Goal: Transaction & Acquisition: Purchase product/service

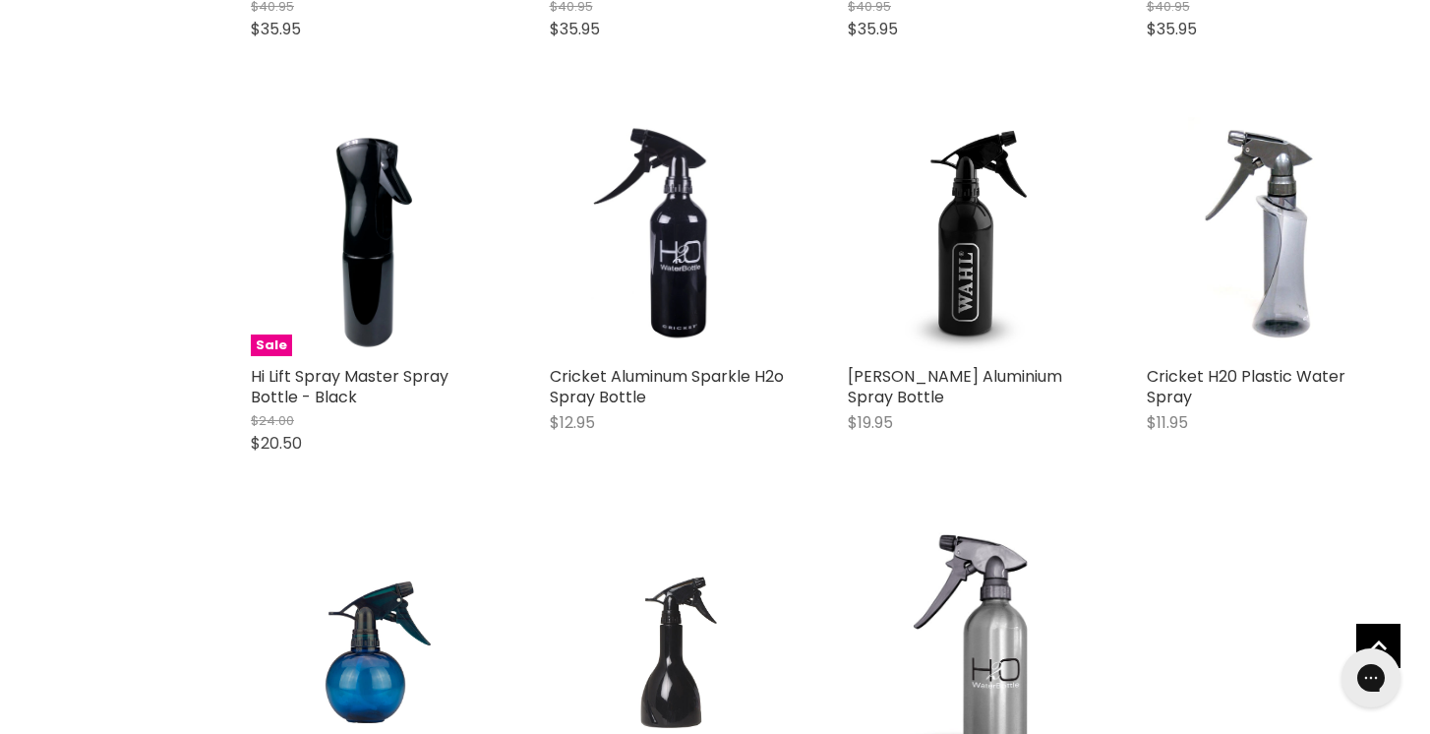
scroll to position [1987, 0]
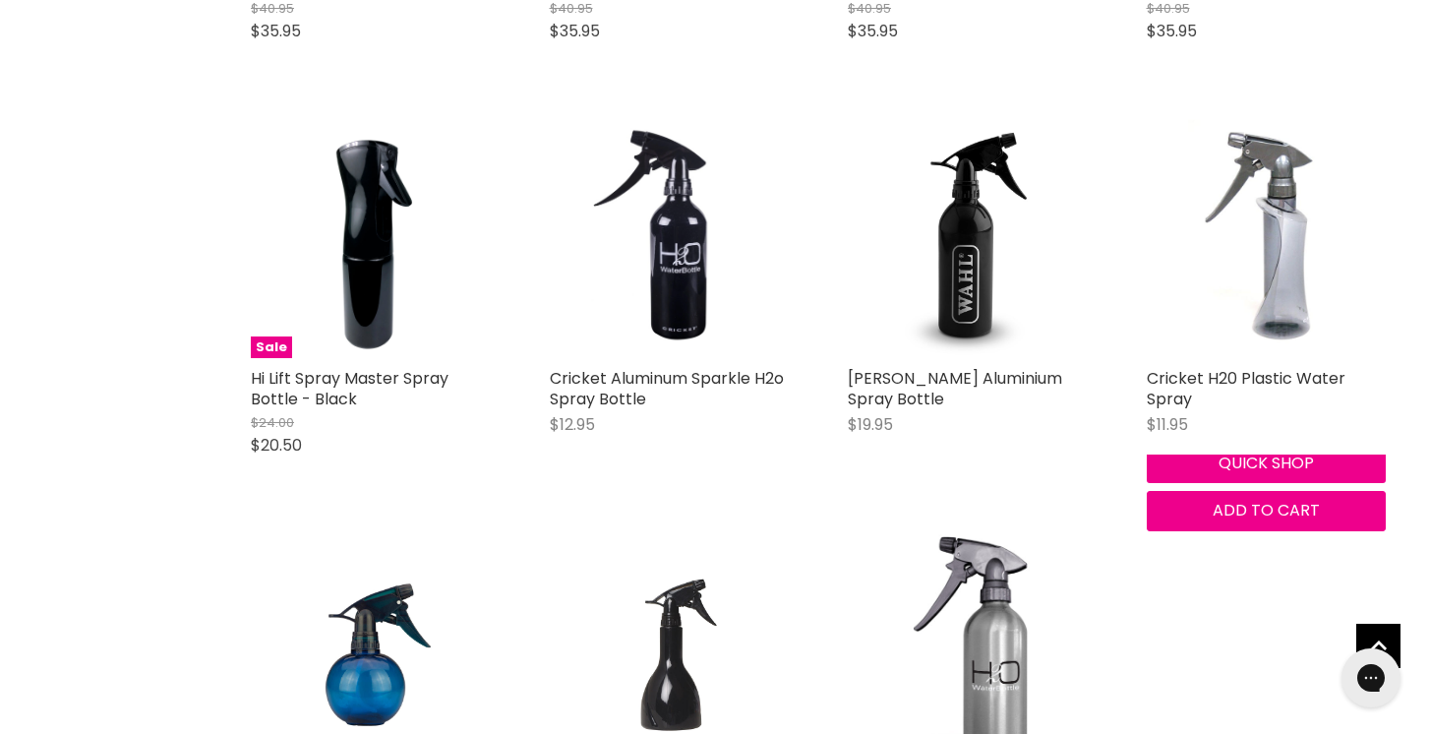
click at [1287, 287] on img "Main content" at bounding box center [1265, 239] width 159 height 240
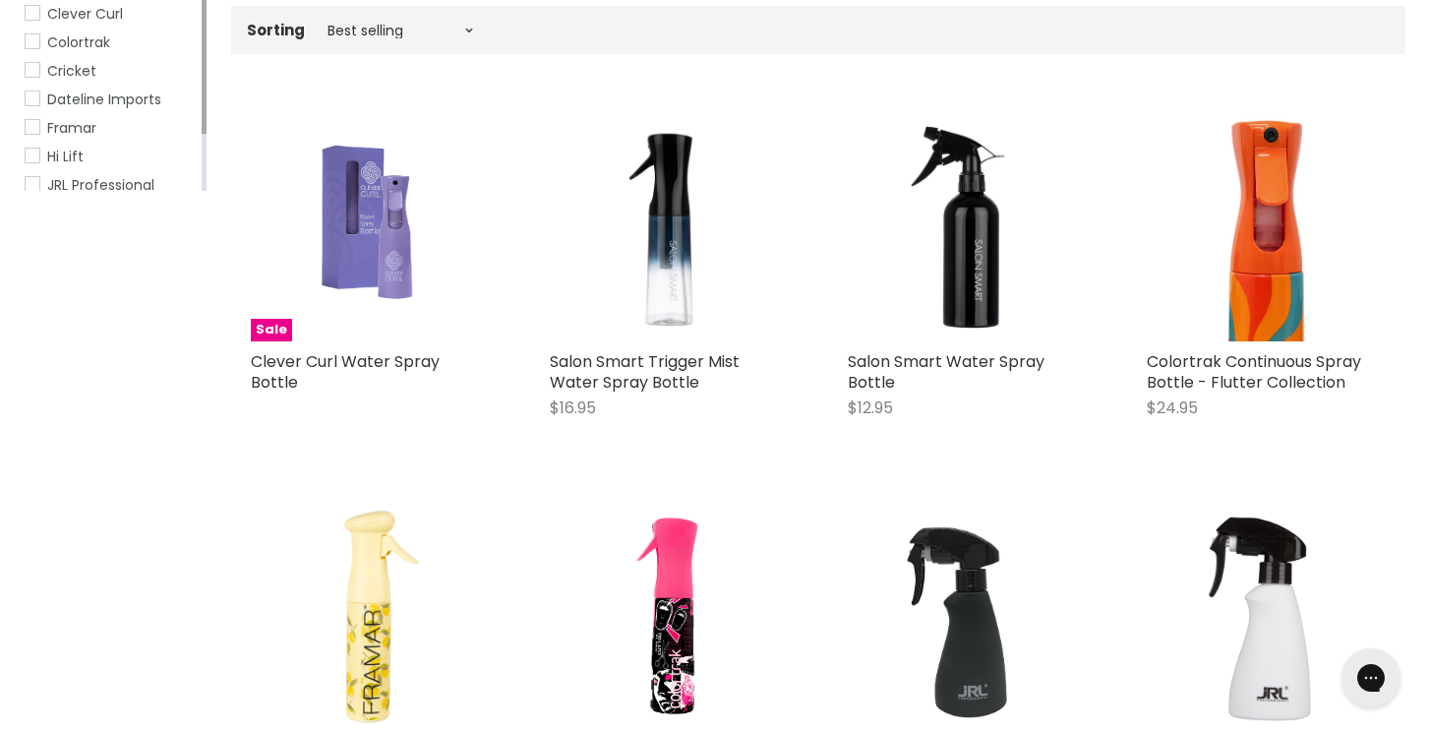
scroll to position [403, 0]
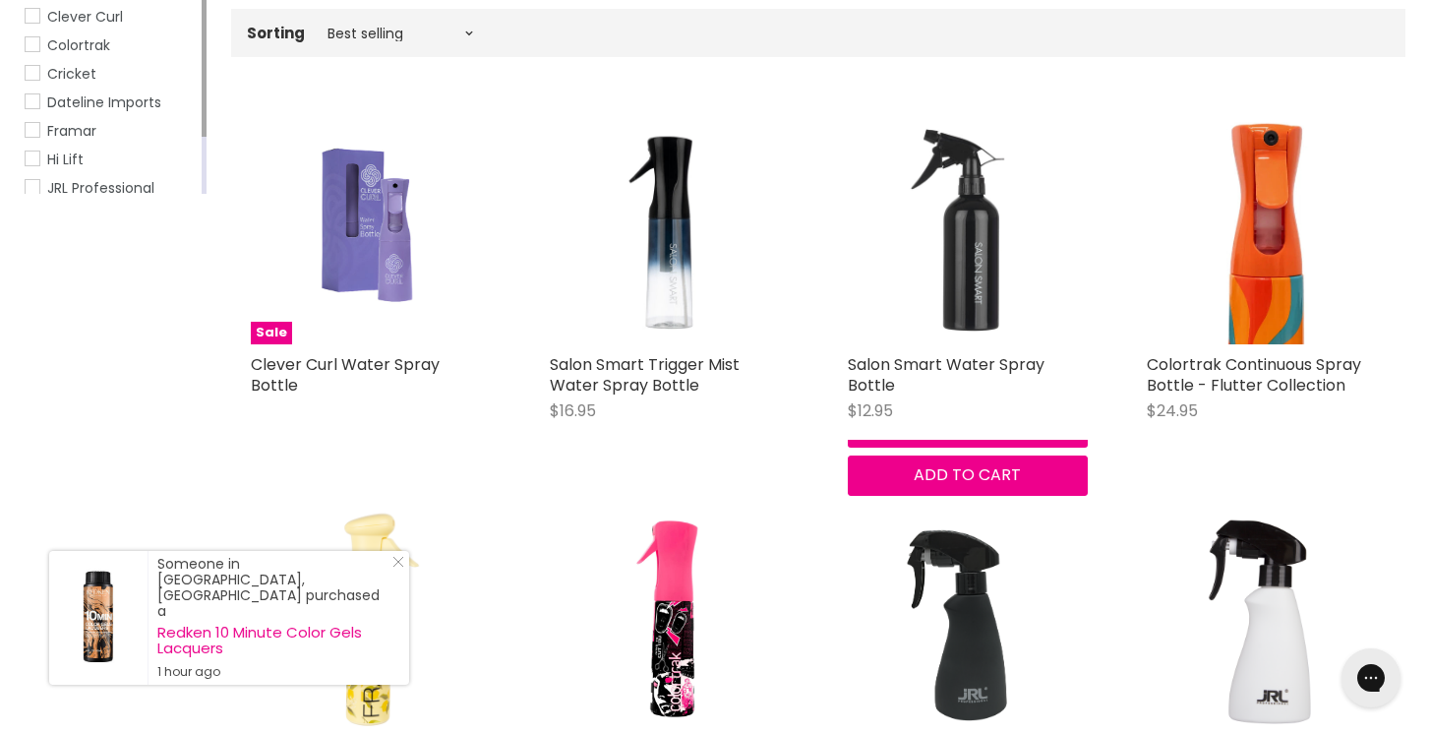
click at [976, 303] on img "Main content" at bounding box center [968, 224] width 240 height 240
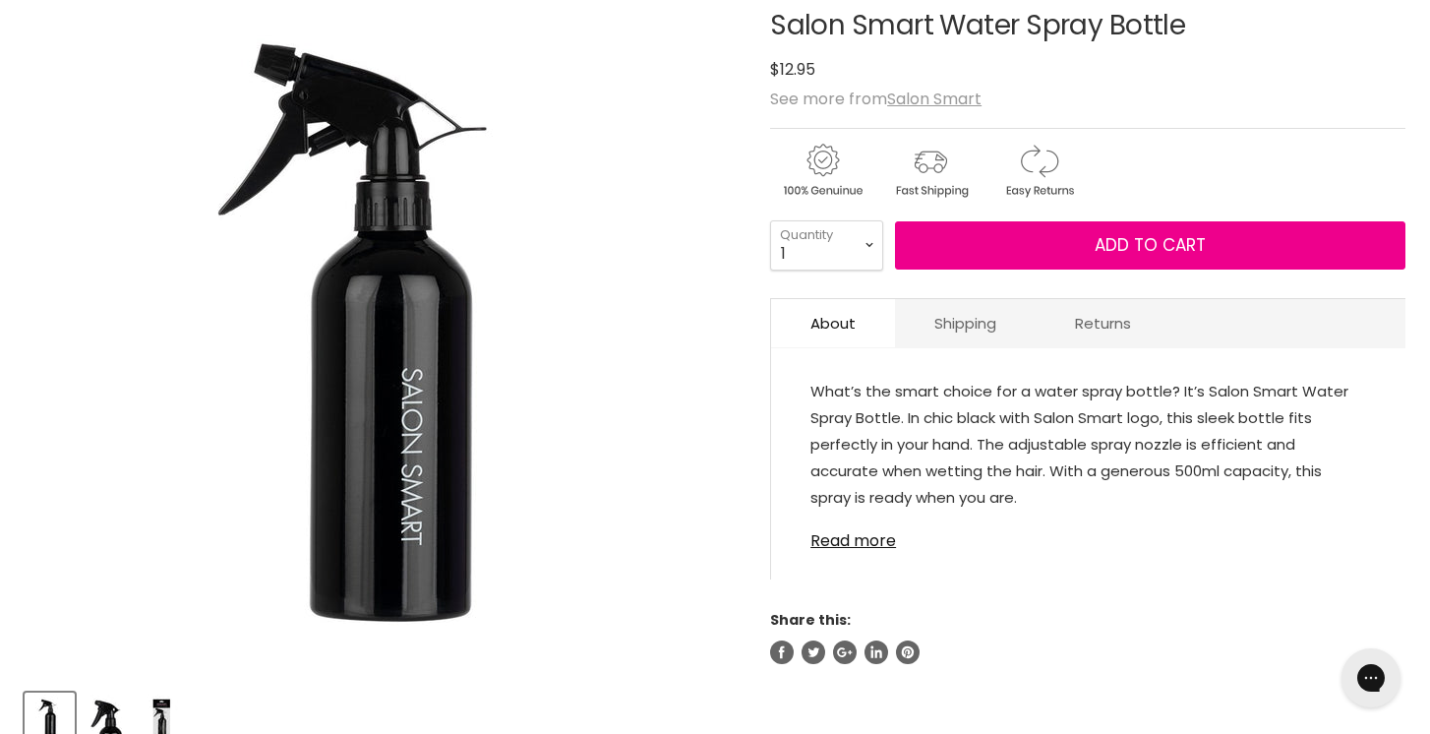
scroll to position [277, 0]
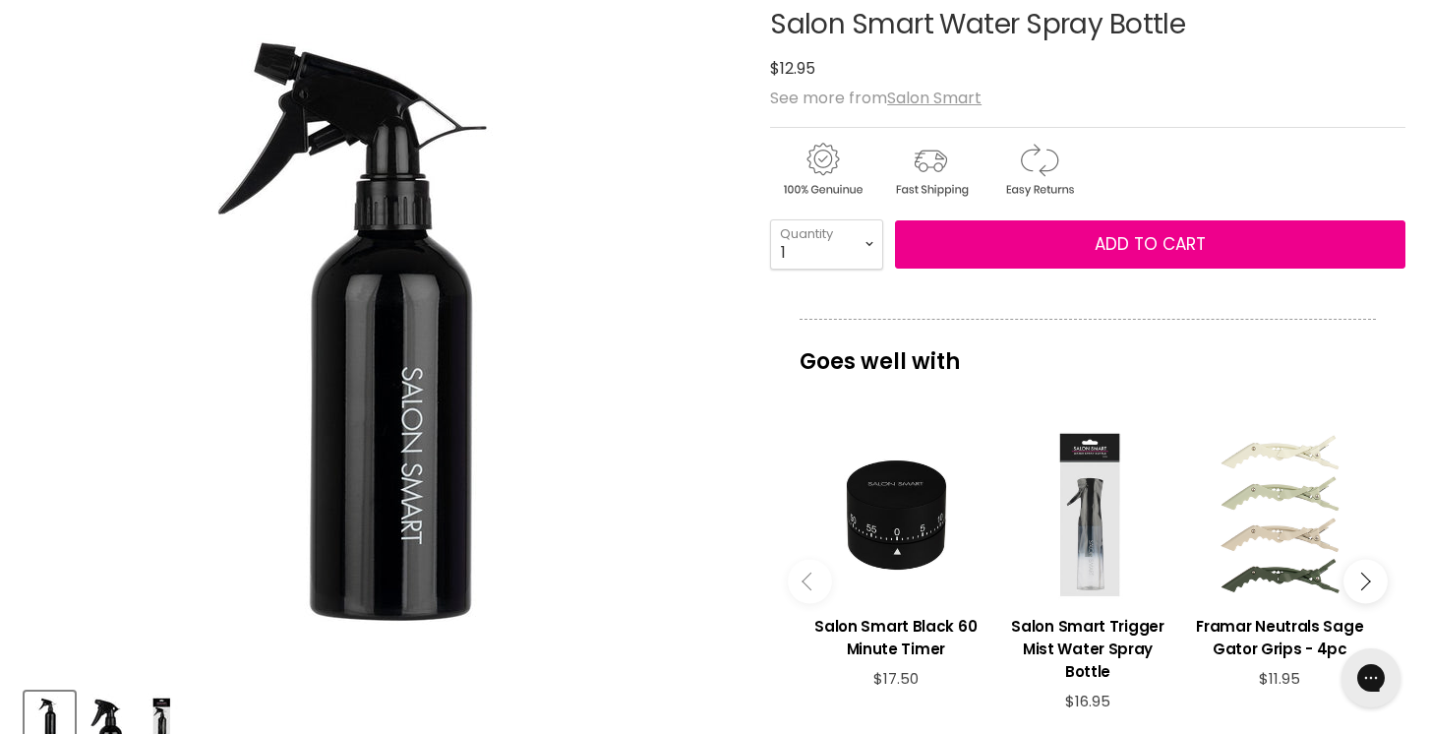
click at [1096, 530] on div "Main content" at bounding box center [1087, 514] width 172 height 172
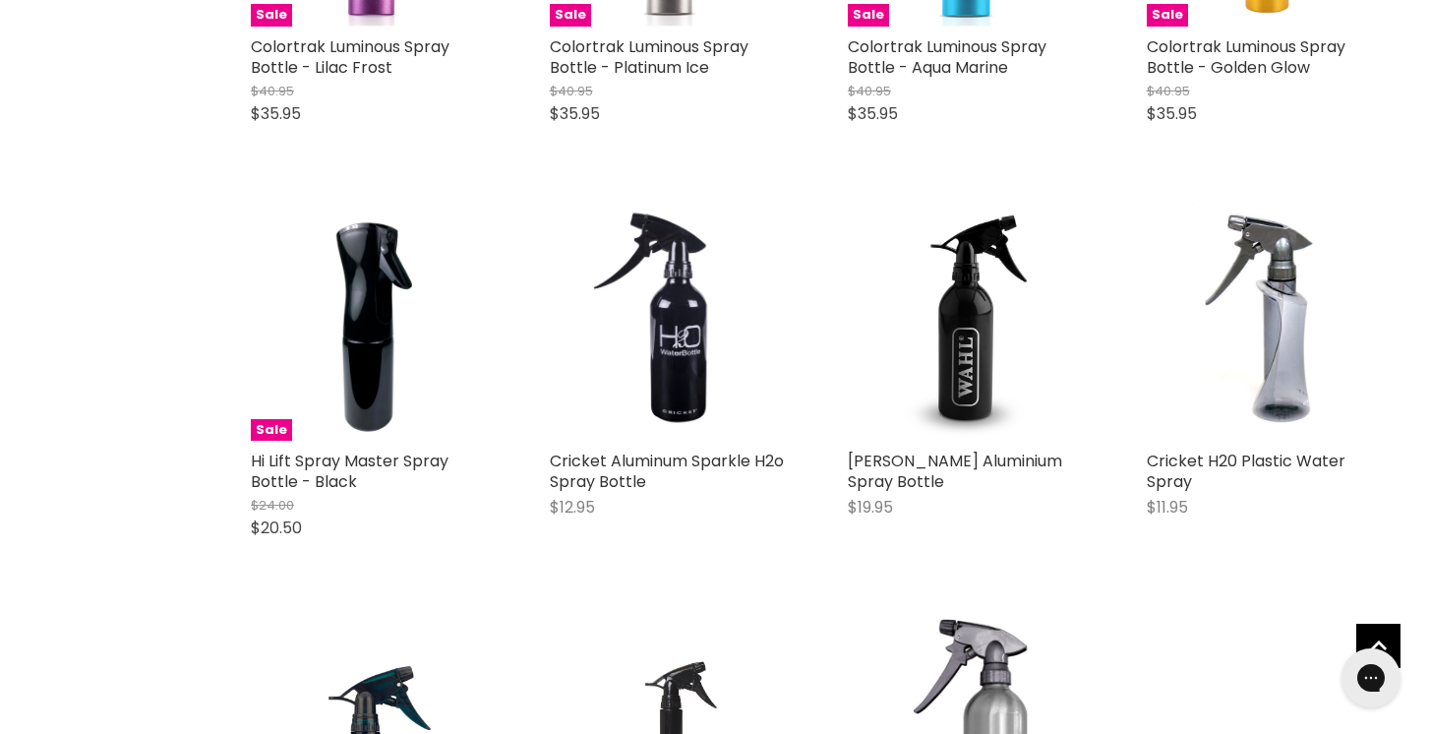
scroll to position [1772, 0]
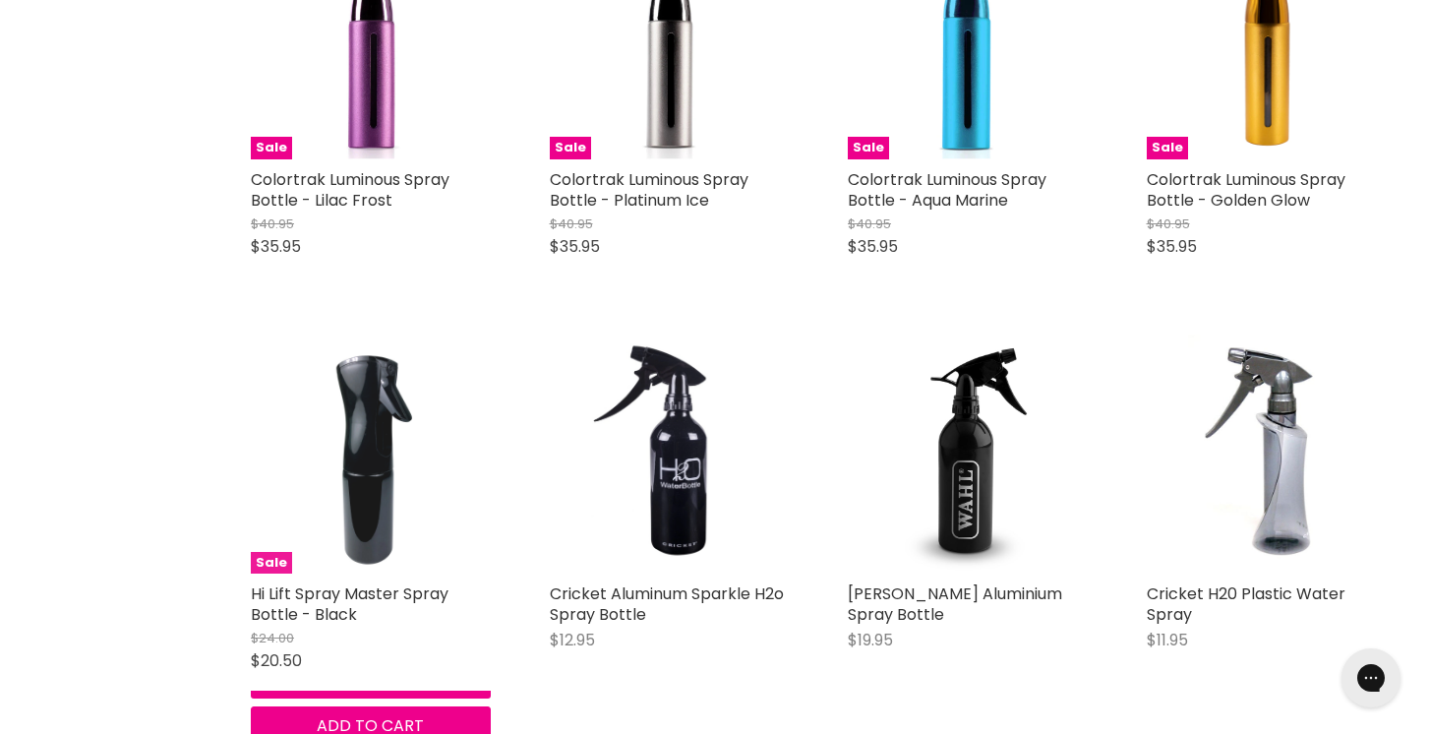
click at [350, 513] on img "Main content" at bounding box center [370, 454] width 111 height 240
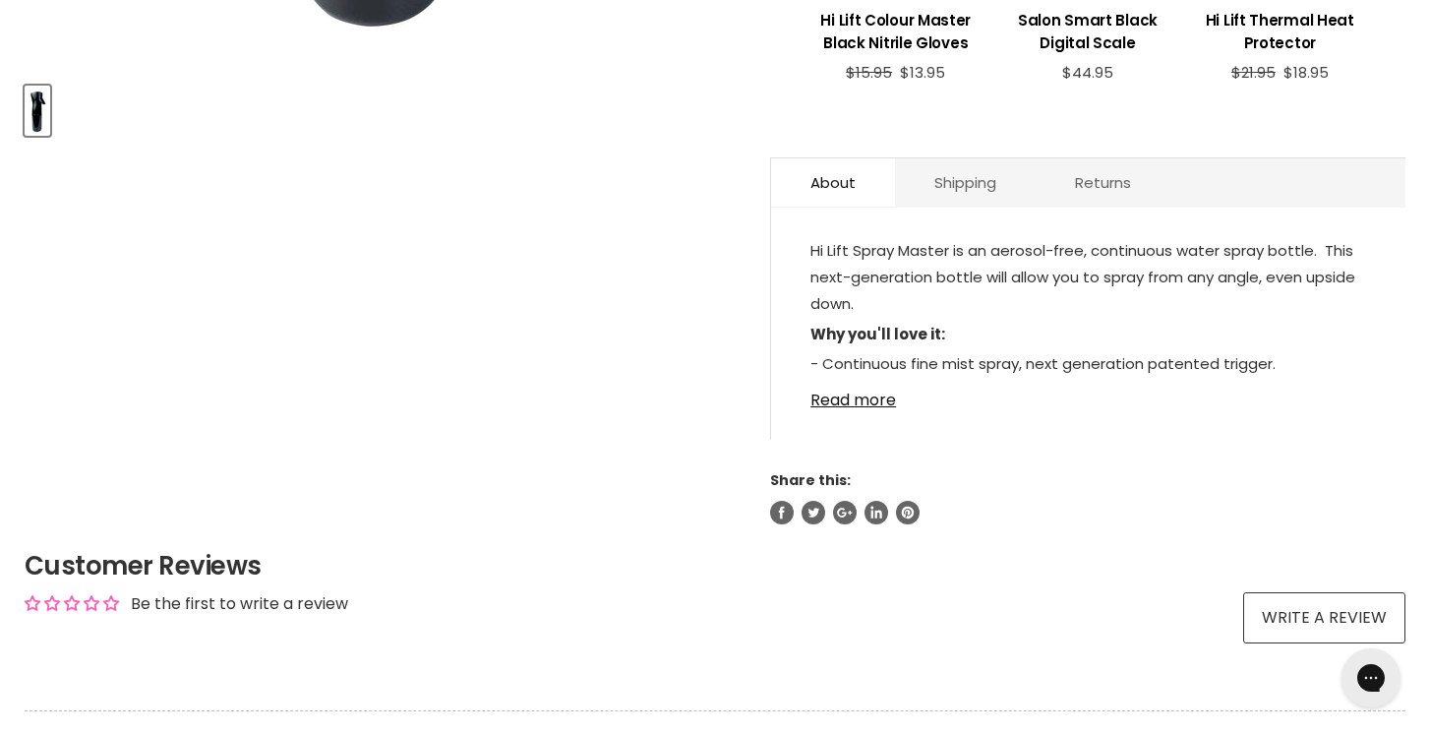
scroll to position [880, 0]
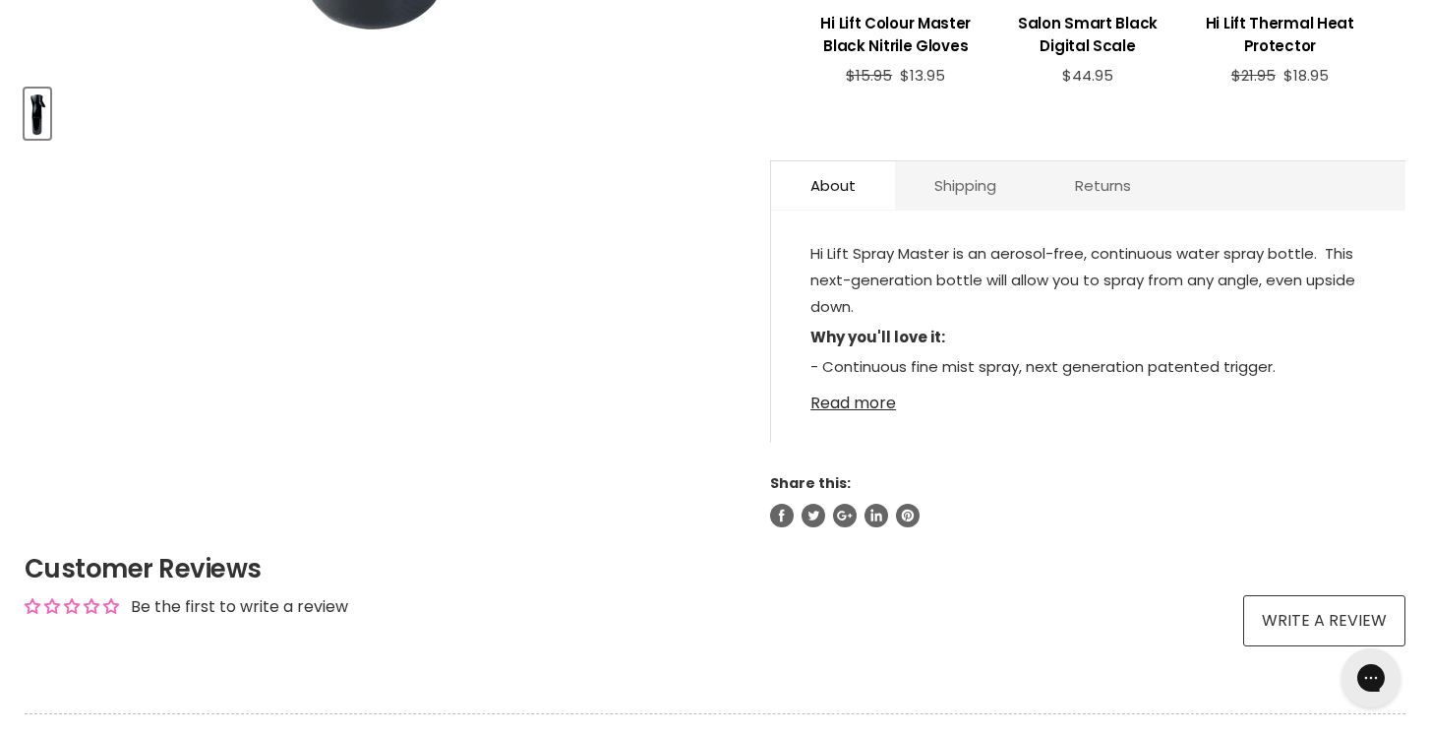
click at [869, 405] on link "Read more" at bounding box center [1089, 398] width 556 height 30
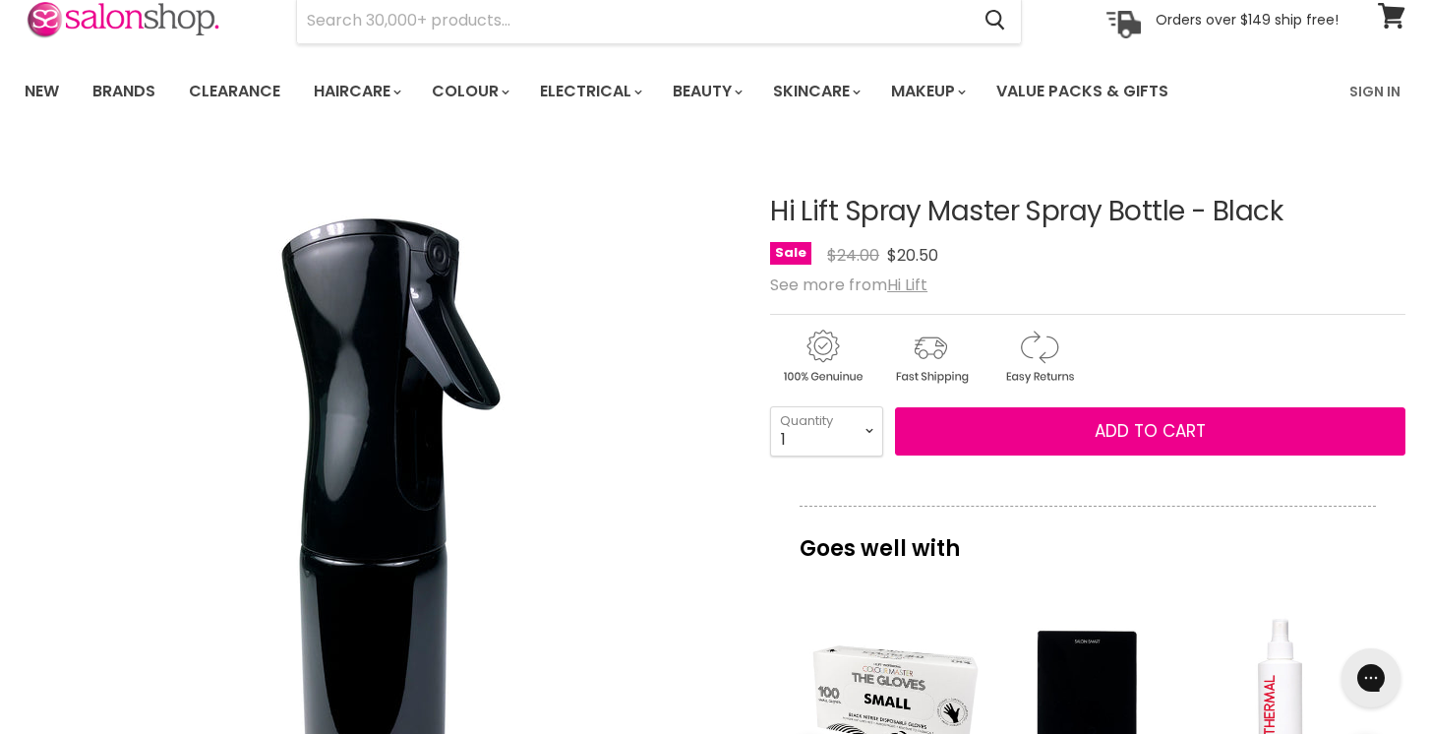
scroll to position [0, 0]
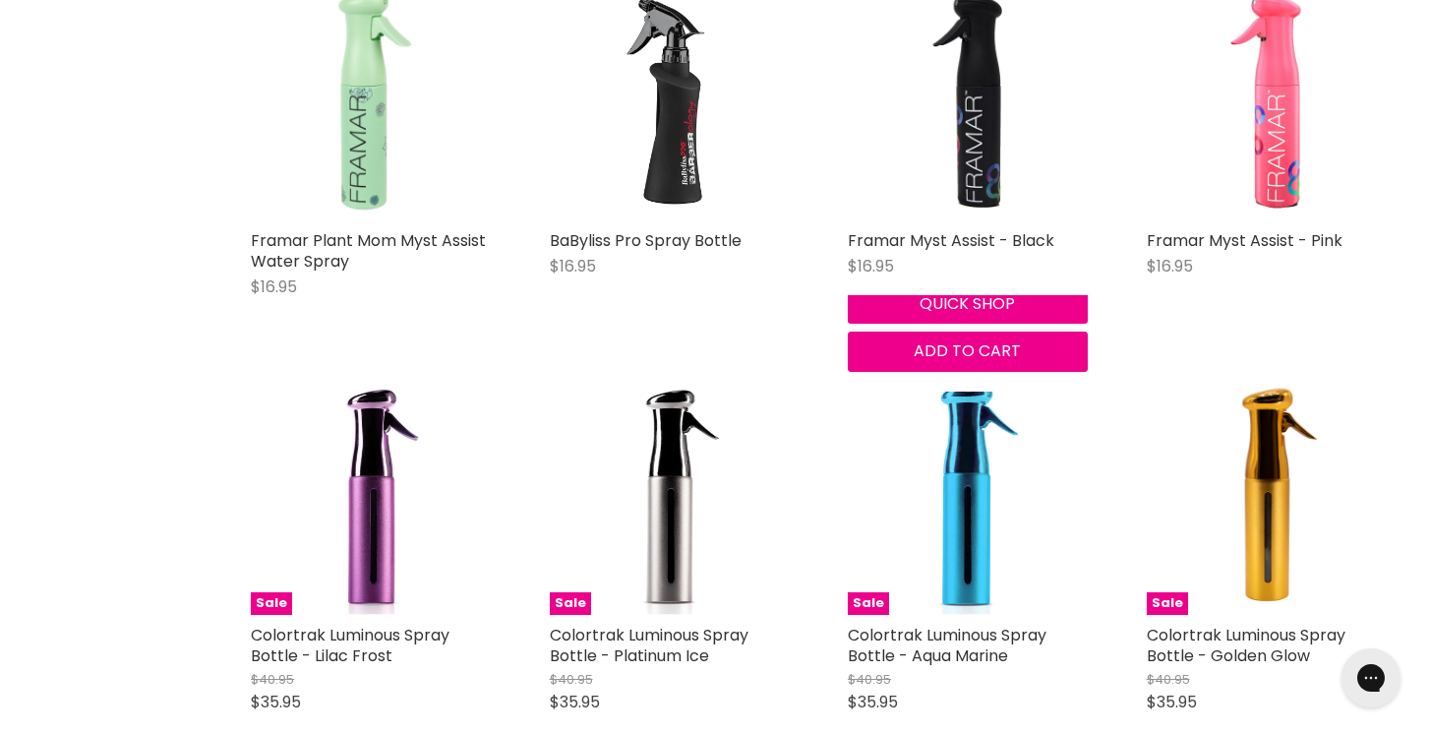
scroll to position [1324, 0]
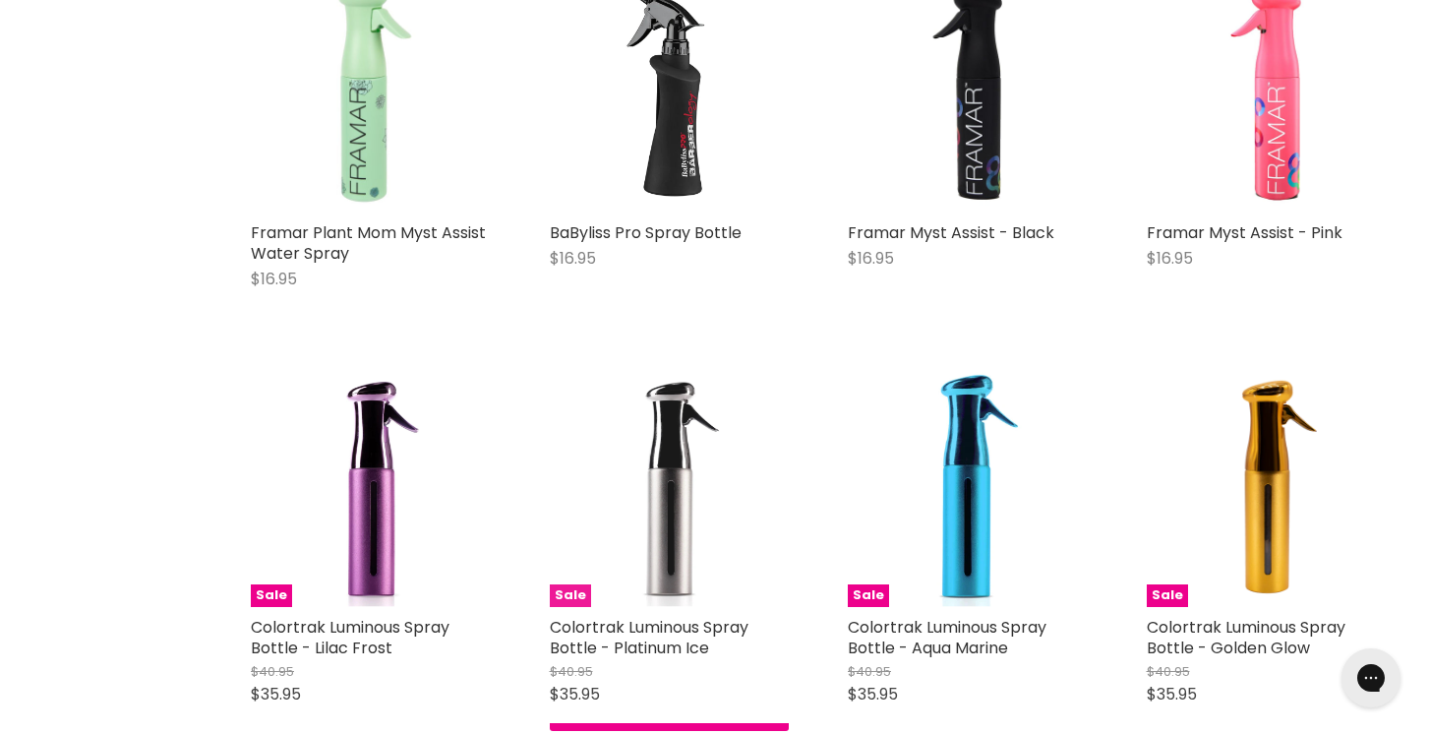
click at [674, 454] on img "Main content" at bounding box center [670, 487] width 240 height 240
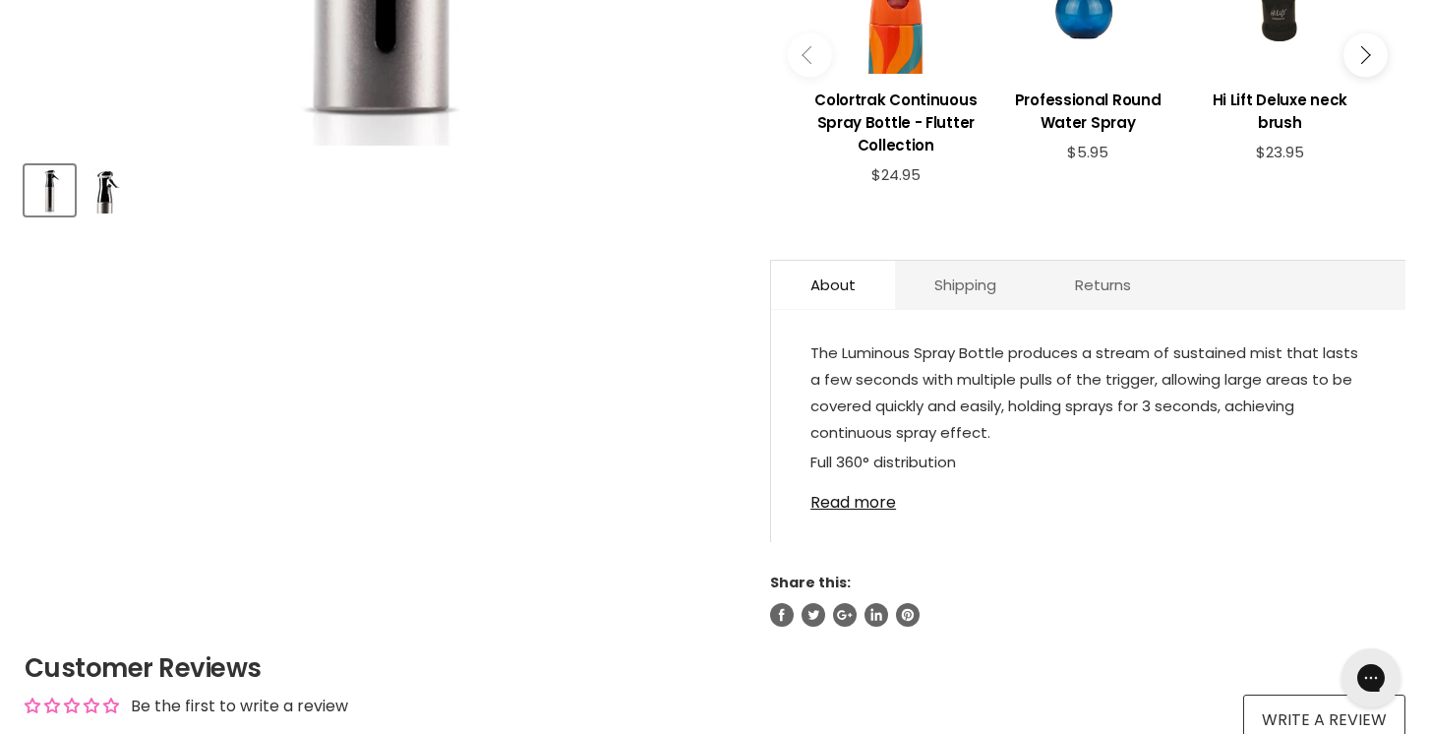
scroll to position [829, 0]
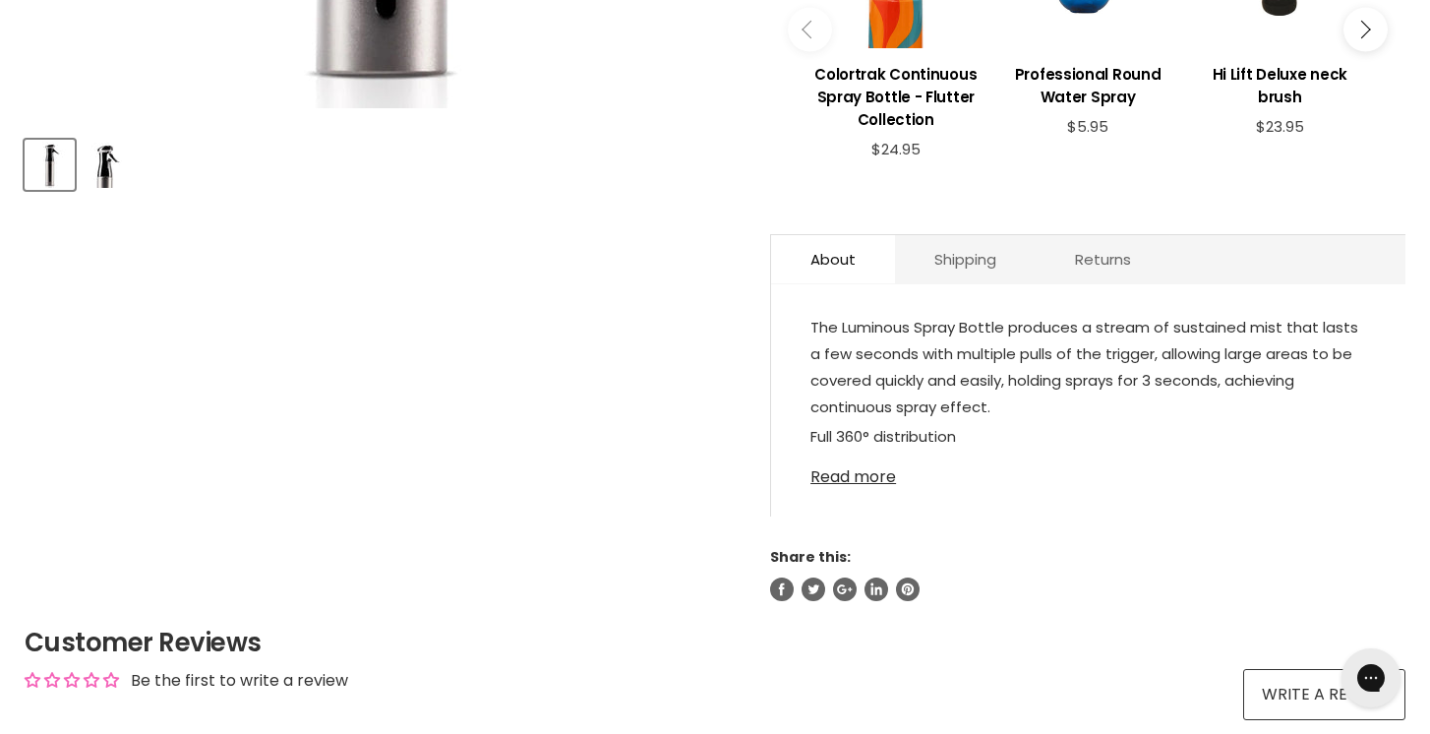
click at [864, 473] on link "Read more" at bounding box center [1089, 471] width 556 height 30
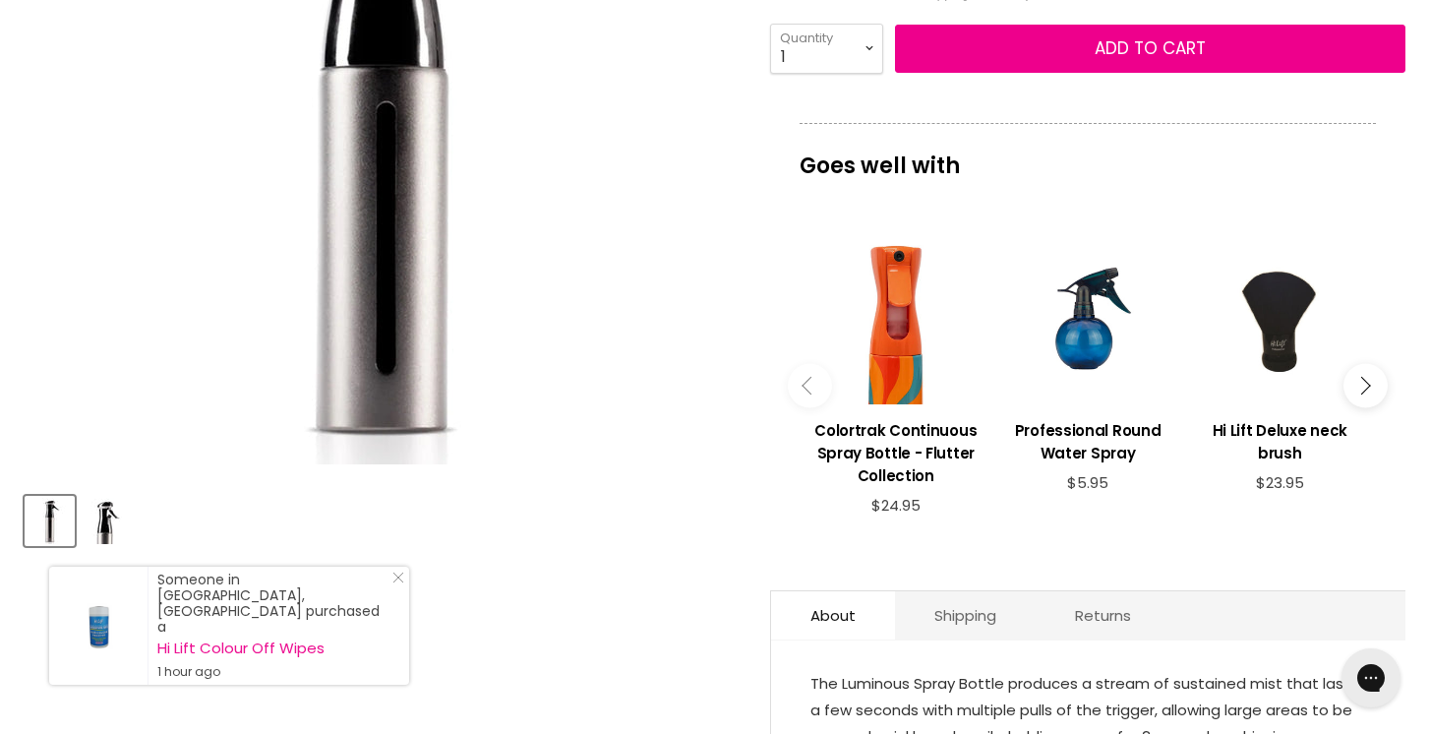
scroll to position [468, 0]
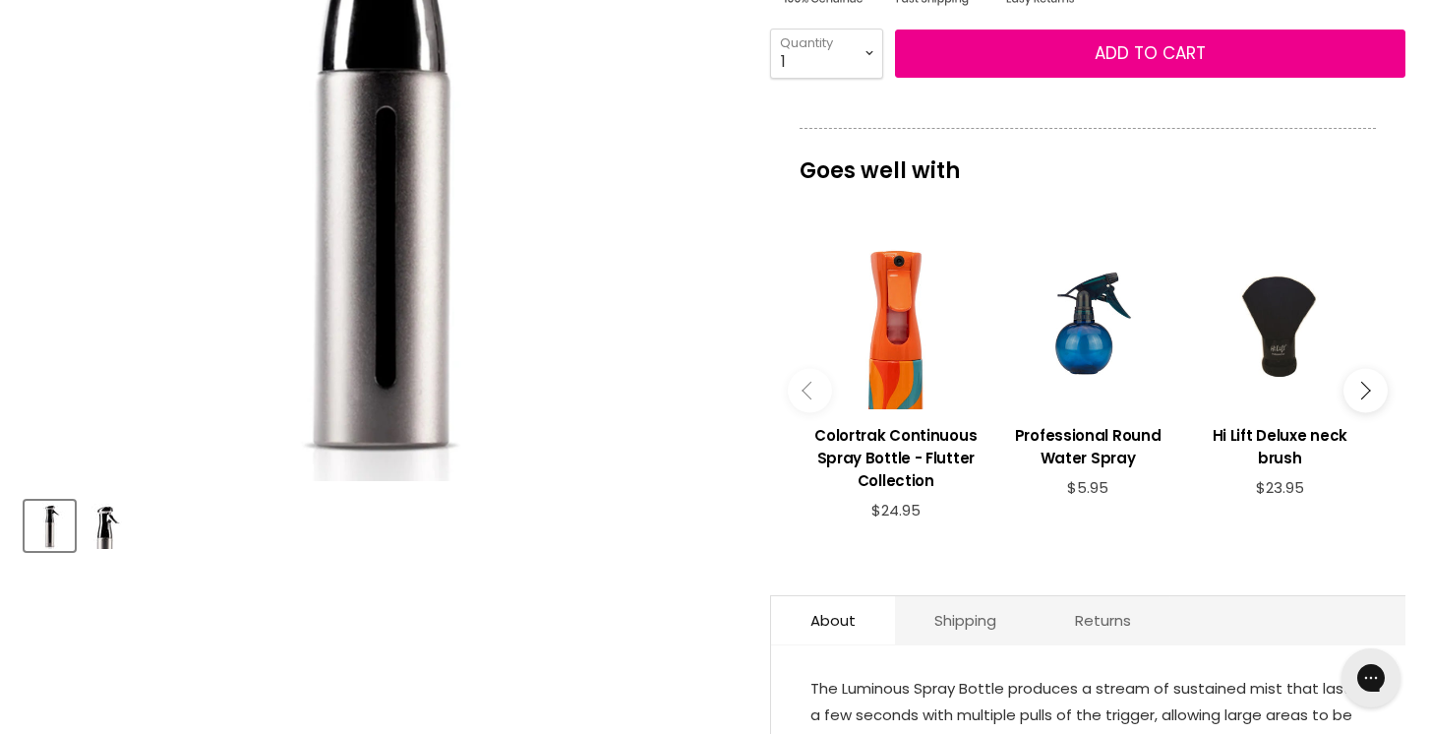
click at [412, 371] on img "Colortrak Luminous Spray Bottle - Platinum Ice image. Click or Scroll to Zoom." at bounding box center [380, 125] width 711 height 711
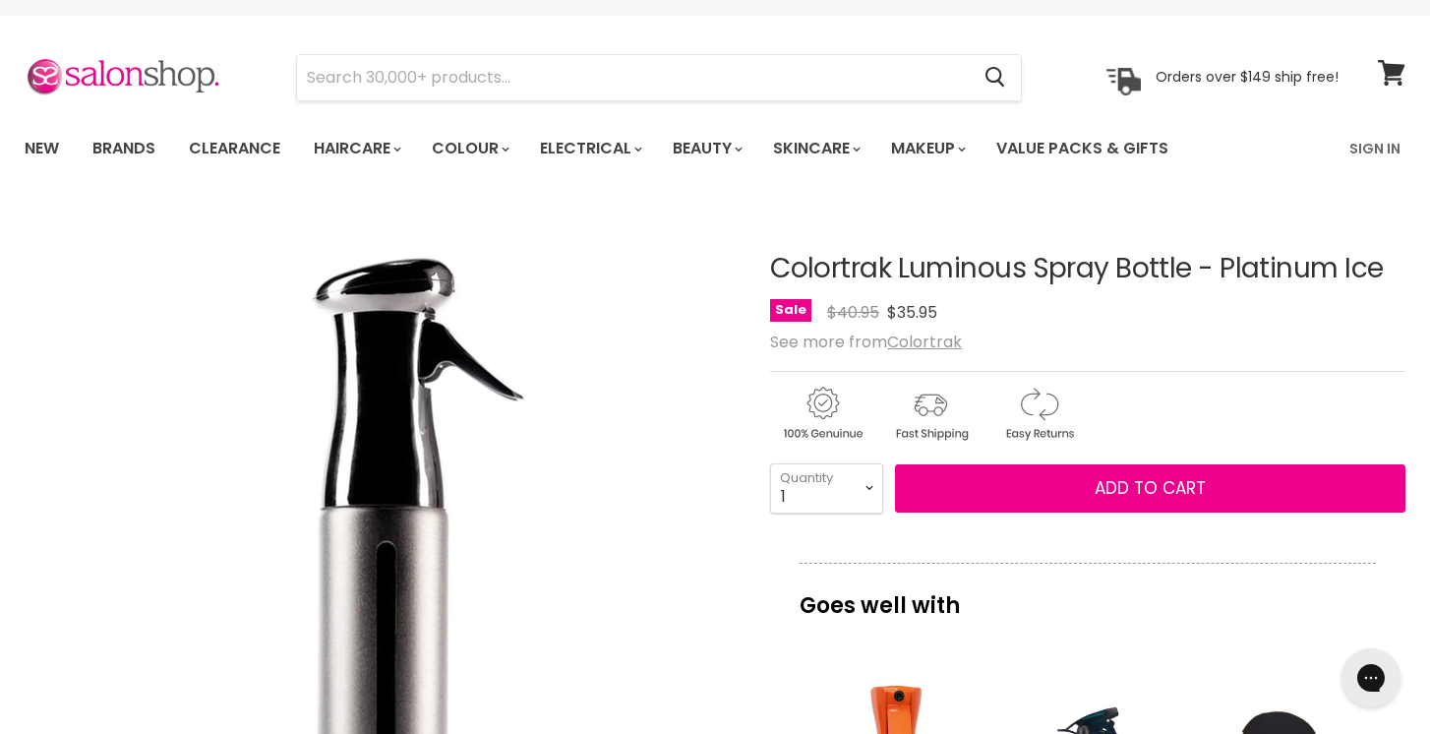
scroll to position [31, 0]
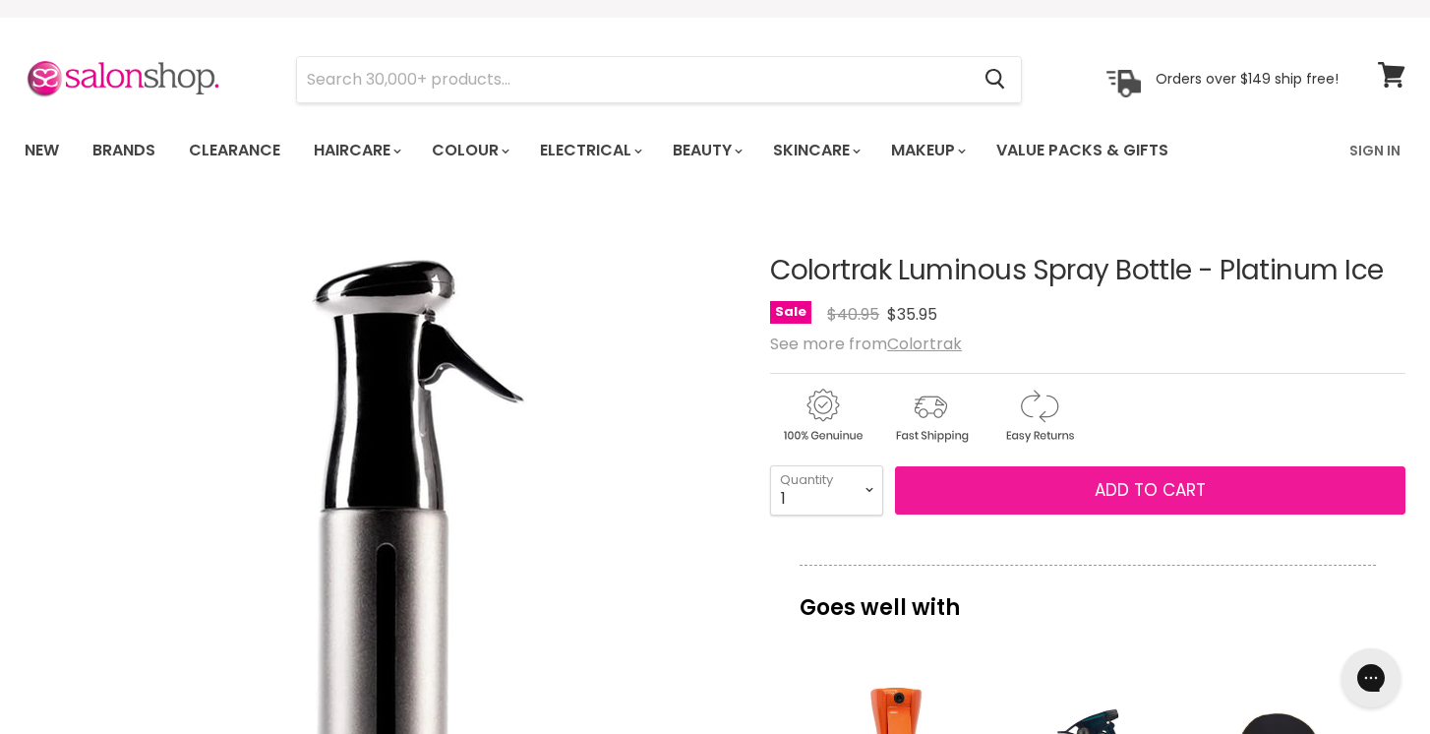
click at [1120, 485] on span "Add to cart" at bounding box center [1150, 490] width 111 height 24
click at [1119, 487] on span "Add to cart" at bounding box center [1150, 490] width 111 height 24
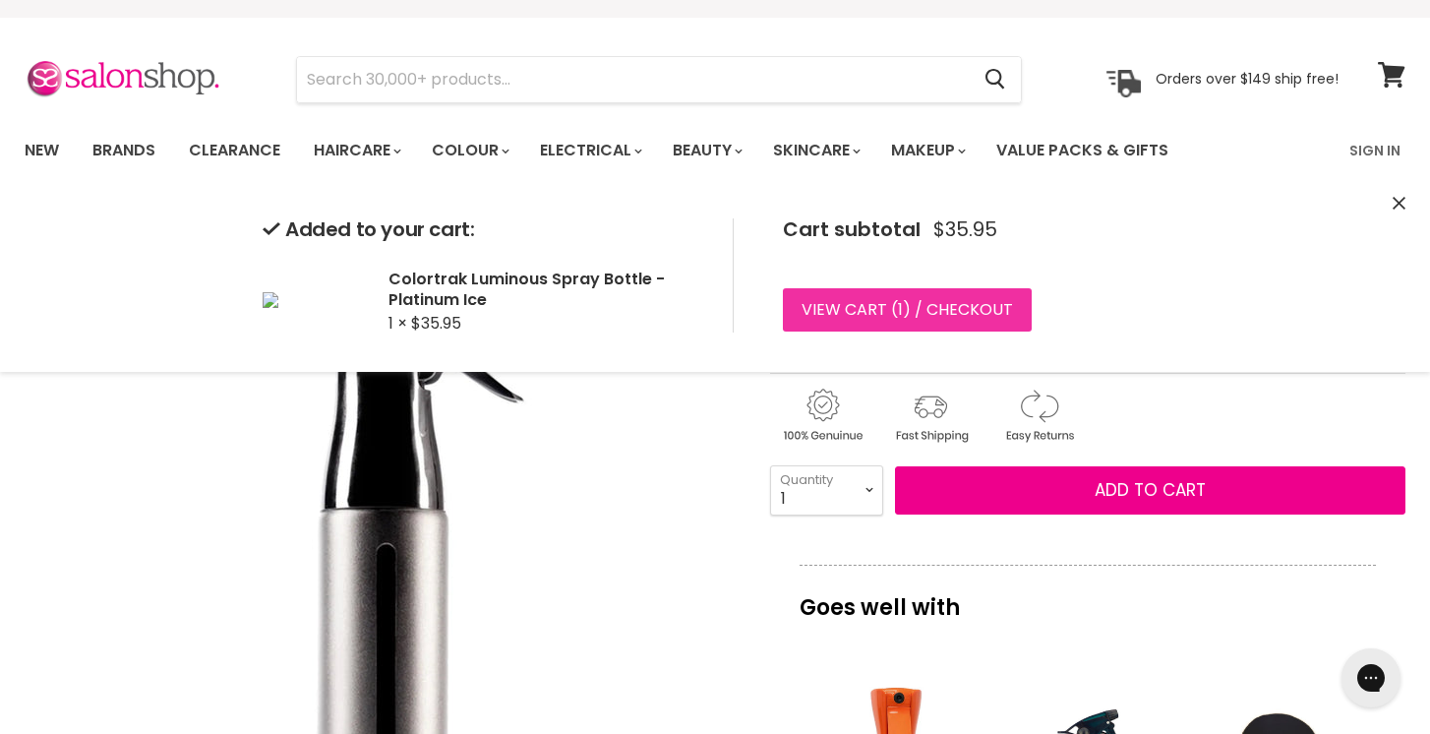
click at [856, 314] on link "View cart ( 1 ) / Checkout" at bounding box center [907, 309] width 249 height 43
